Goal: Navigation & Orientation: Find specific page/section

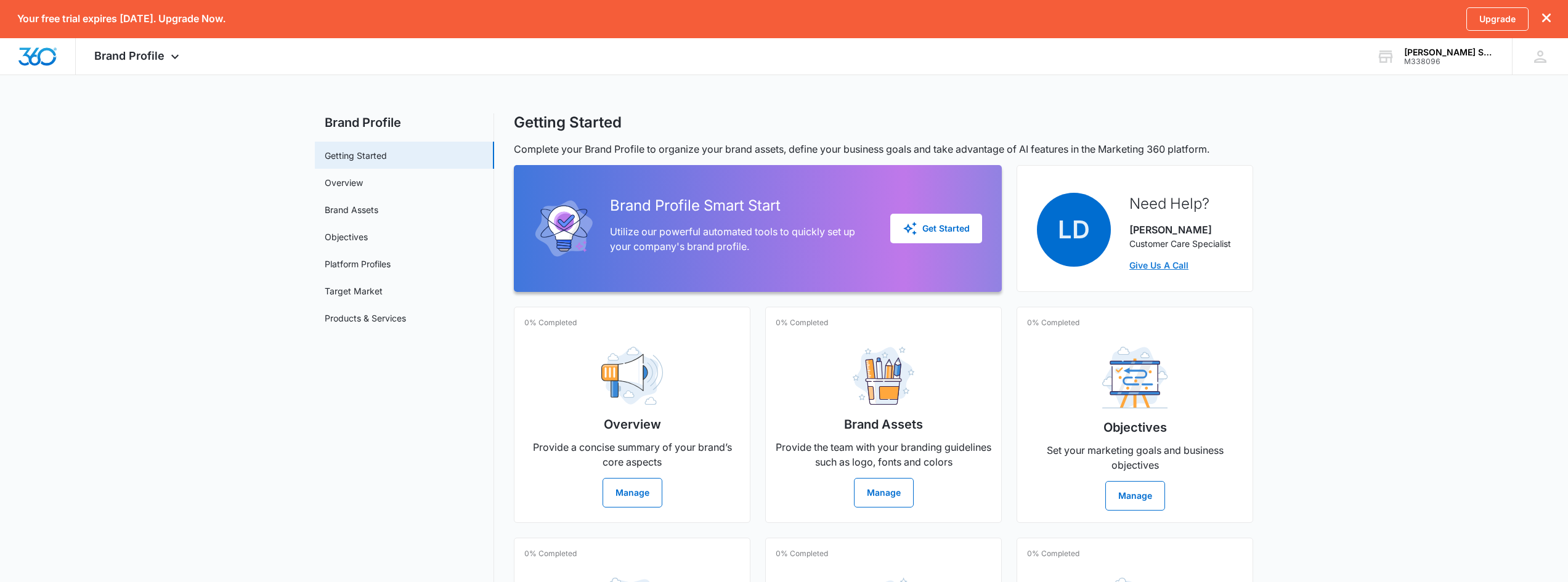
click at [1143, 266] on link "Give Us A Call" at bounding box center [1180, 265] width 102 height 13
click at [1144, 270] on link "Give Us A Call" at bounding box center [1180, 265] width 102 height 13
click at [1144, 264] on link "Give Us A Call" at bounding box center [1180, 265] width 102 height 13
click at [1142, 260] on link "Give Us A Call" at bounding box center [1180, 265] width 102 height 13
click at [1064, 215] on span "LD" at bounding box center [1073, 230] width 74 height 74
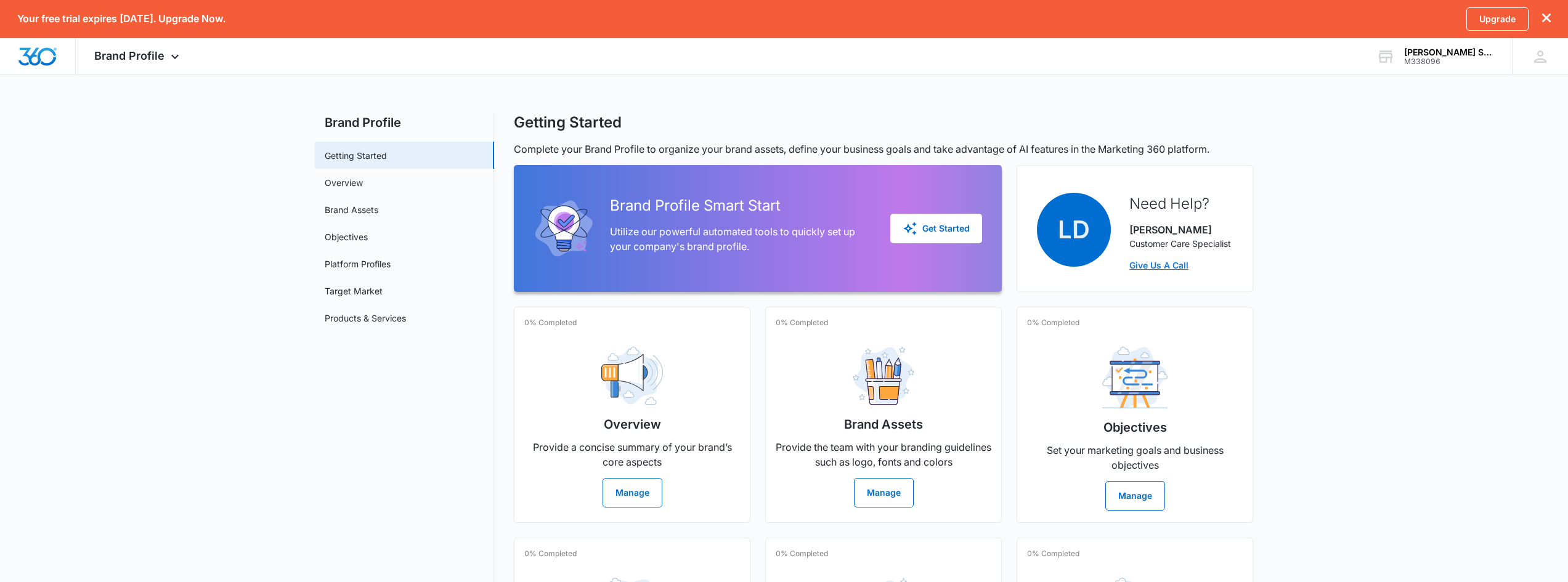
click at [1141, 267] on link "Give Us A Call" at bounding box center [1180, 265] width 102 height 13
click at [363, 179] on link "Overview" at bounding box center [343, 182] width 38 height 13
